Goal: Task Accomplishment & Management: Manage account settings

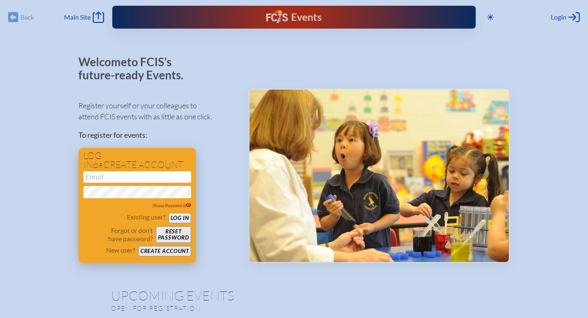
type input "[EMAIL_ADDRESS][DOMAIN_NAME]"
click at [178, 218] on button "Log in" at bounding box center [180, 218] width 22 height 10
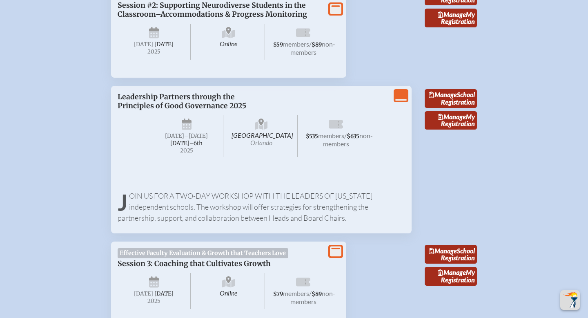
scroll to position [784, 0]
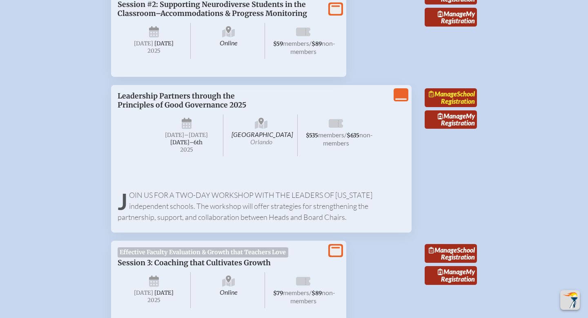
click at [454, 98] on span "Manage" at bounding box center [443, 94] width 28 height 8
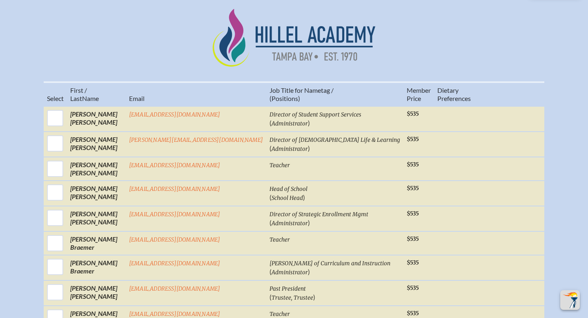
scroll to position [268, 0]
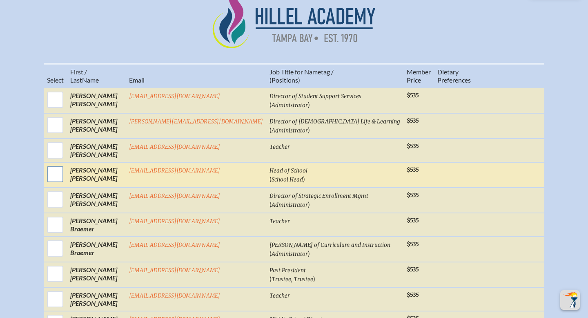
click at [65, 181] on input "checkbox" at bounding box center [55, 174] width 20 height 20
checkbox input "true"
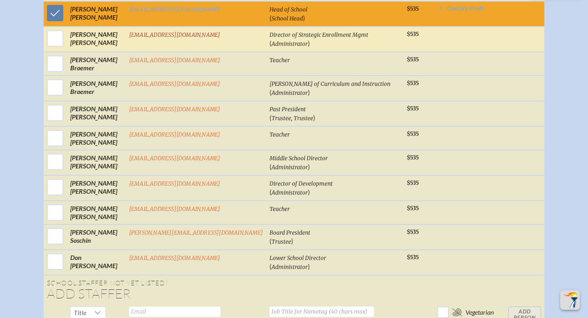
scroll to position [430, 0]
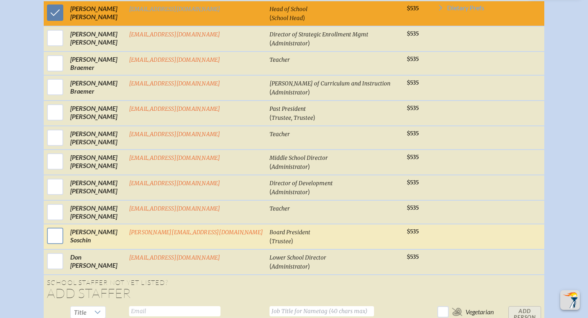
click at [65, 236] on input "checkbox" at bounding box center [55, 236] width 20 height 20
checkbox input "true"
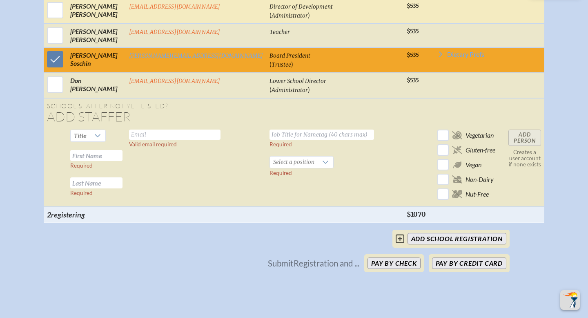
scroll to position [607, 0]
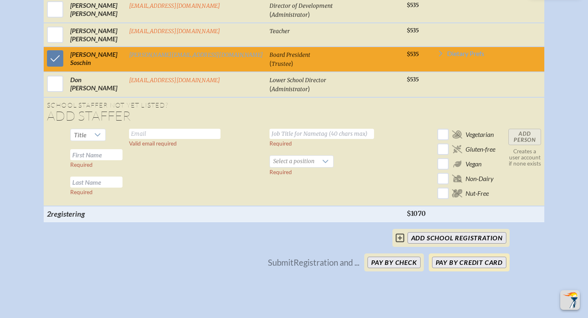
click at [460, 259] on button "Pay by Credit Card" at bounding box center [469, 262] width 74 height 11
